Goal: Information Seeking & Learning: Understand process/instructions

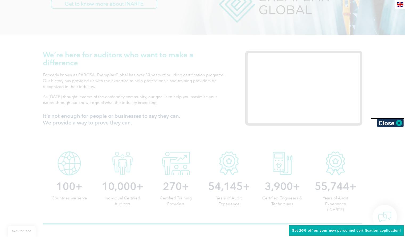
scroll to position [144, 0]
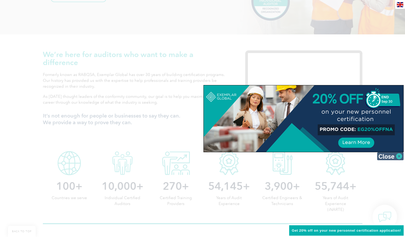
click at [399, 157] on img at bounding box center [390, 156] width 27 height 8
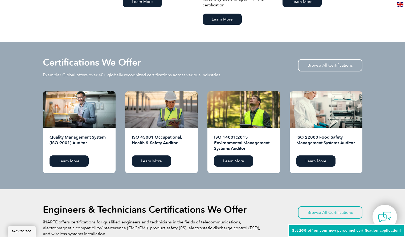
scroll to position [487, 0]
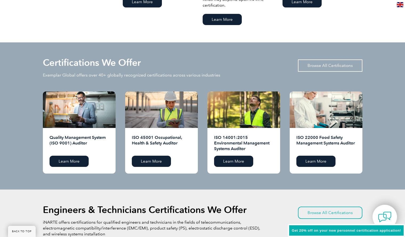
click at [337, 65] on link "Browse All Certifications" at bounding box center [330, 65] width 64 height 12
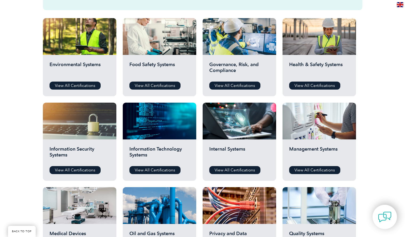
scroll to position [184, 0]
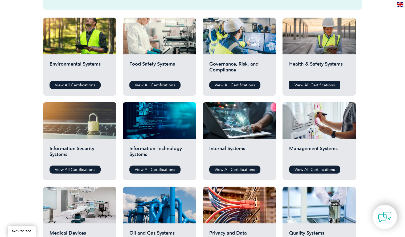
click at [313, 84] on link "View All Certifications" at bounding box center [314, 85] width 51 height 8
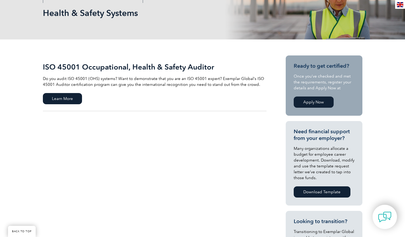
scroll to position [76, 0]
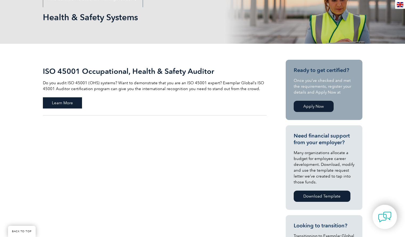
click at [62, 101] on span "Learn More" at bounding box center [62, 102] width 39 height 11
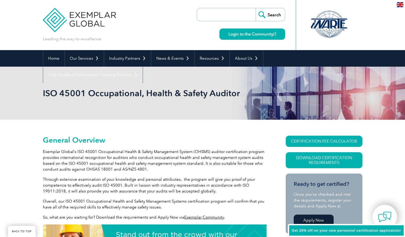
scroll to position [85, 0]
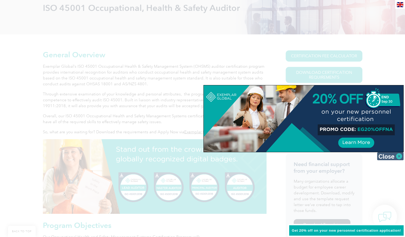
click at [401, 158] on img at bounding box center [390, 156] width 27 height 8
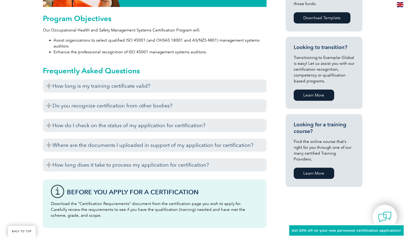
scroll to position [292, 0]
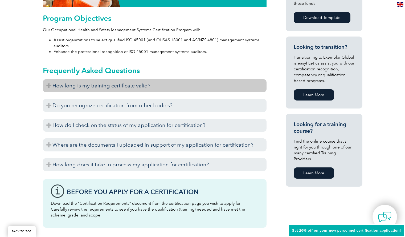
click at [46, 87] on h3 "How long is my training certificate valid?" at bounding box center [155, 85] width 224 height 13
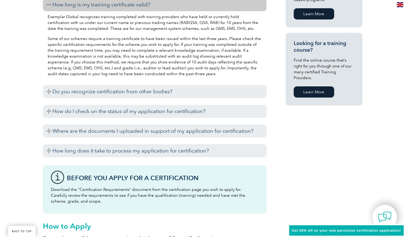
scroll to position [370, 0]
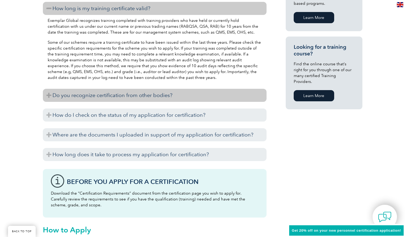
click at [50, 94] on h3 "Do you recognize certification from other bodies?" at bounding box center [155, 95] width 224 height 13
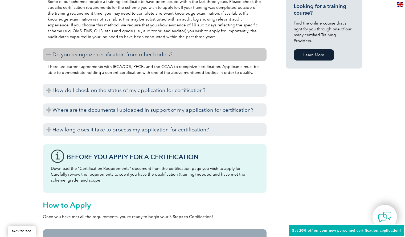
scroll to position [431, 0]
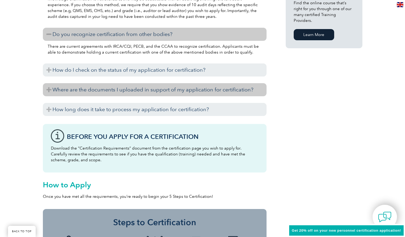
click at [48, 91] on h3 "Where are the documents I uploaded in support of my application for certificati…" at bounding box center [155, 89] width 224 height 13
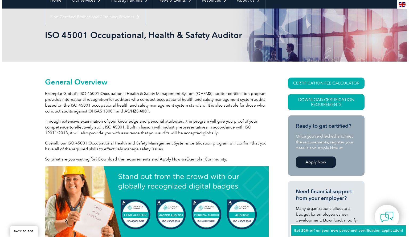
scroll to position [72, 0]
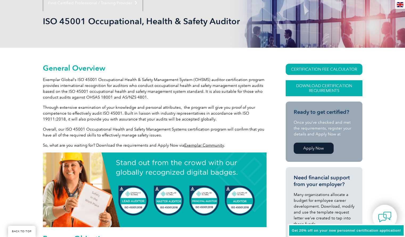
click at [329, 86] on link "Download Certification Requirements" at bounding box center [324, 88] width 77 height 16
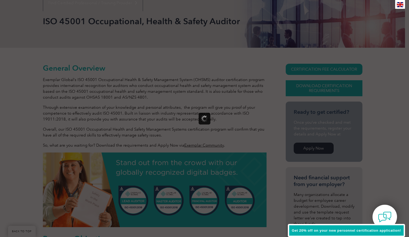
scroll to position [0, 0]
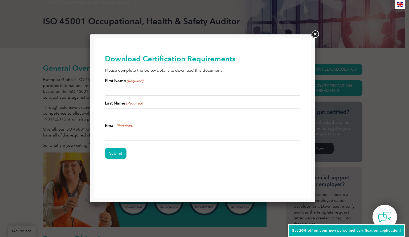
click at [140, 90] on input "First Name (Required)" at bounding box center [203, 91] width 196 height 10
type input "Tara"
type input "Curley"
type input "tara@ehse.ca"
click at [116, 154] on input "Submit" at bounding box center [116, 153] width 22 height 11
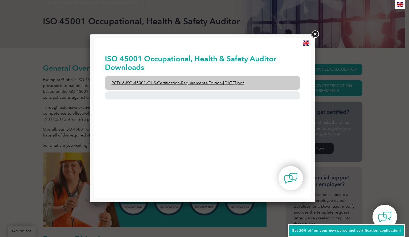
click at [167, 84] on link "PCD16-ISO-45001-OHS-Certification-Requirements-Edition-2-April-2022.pdf" at bounding box center [203, 83] width 196 height 14
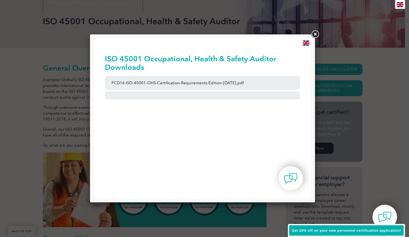
click at [316, 34] on link at bounding box center [316, 35] width 10 height 10
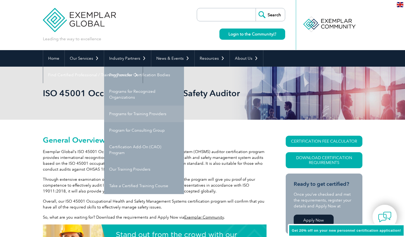
click at [134, 115] on link "Programs for Training Providers" at bounding box center [144, 114] width 80 height 17
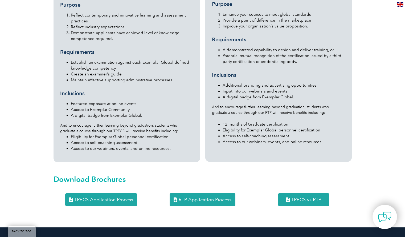
scroll to position [655, 0]
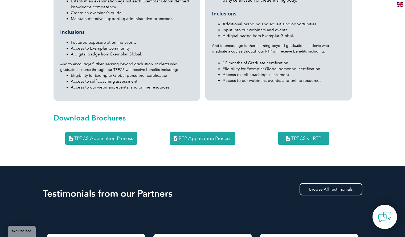
click at [308, 136] on span "TPECS vs RTP" at bounding box center [307, 138] width 30 height 5
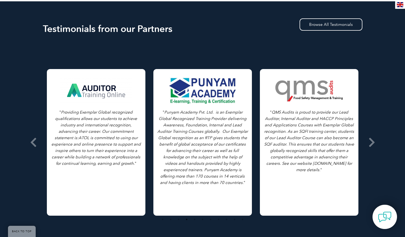
scroll to position [822, 0]
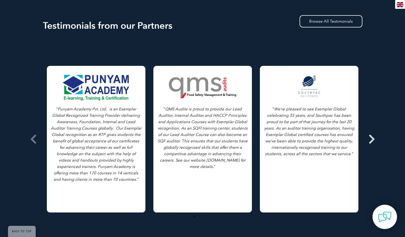
click at [372, 139] on icon at bounding box center [372, 139] width 7 height 0
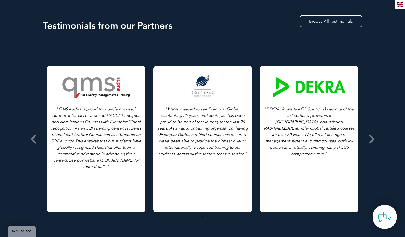
drag, startPoint x: 264, startPoint y: 151, endPoint x: 386, endPoint y: 162, distance: 122.0
click at [386, 162] on div "Testimonials from our Partners Browse All Testimonials " As we all know, in eve…" at bounding box center [202, 128] width 405 height 260
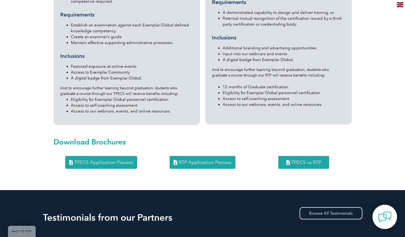
scroll to position [632, 0]
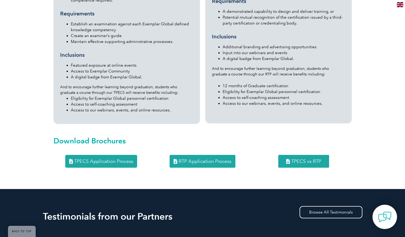
click at [103, 159] on span "TPECS Application Process" at bounding box center [103, 161] width 59 height 5
click at [207, 159] on span "RTP Application Process" at bounding box center [205, 161] width 53 height 5
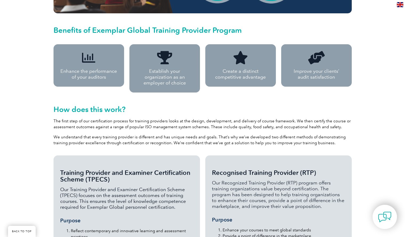
scroll to position [377, 0]
